Goal: Find specific page/section: Find specific page/section

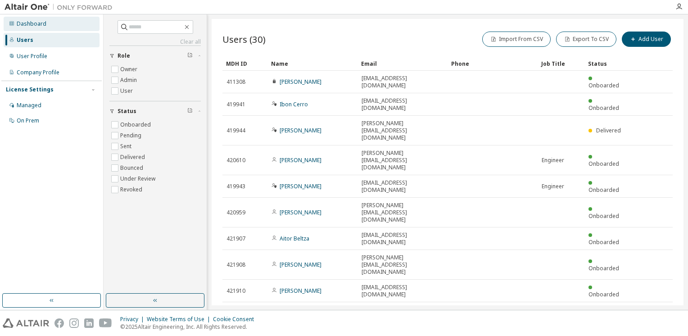
click at [34, 27] on div "Dashboard" at bounding box center [32, 23] width 30 height 7
